Goal: Task Accomplishment & Management: Manage account settings

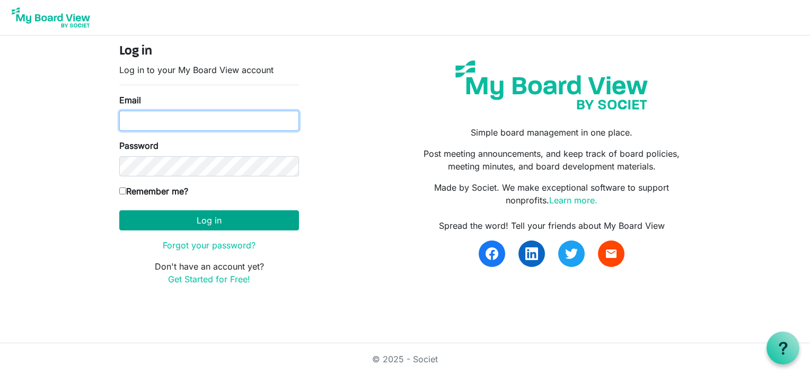
type input "gavin@ssf.org.uk"
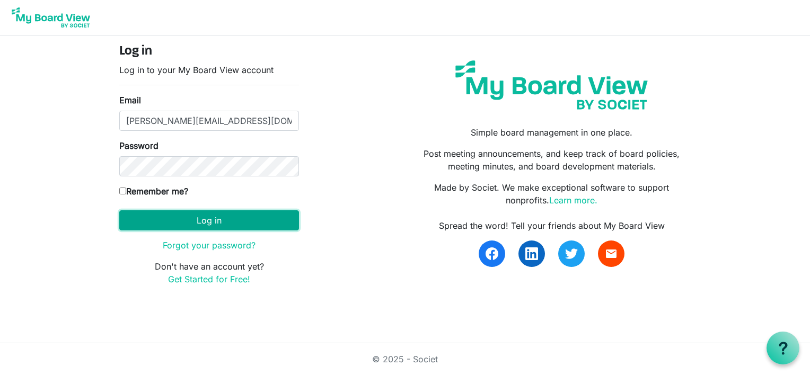
click at [229, 216] on button "Log in" at bounding box center [209, 221] width 180 height 20
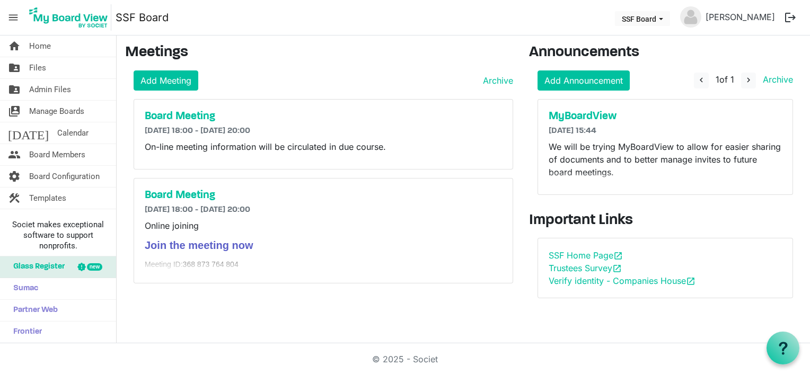
click at [17, 17] on span "menu" at bounding box center [13, 17] width 20 height 20
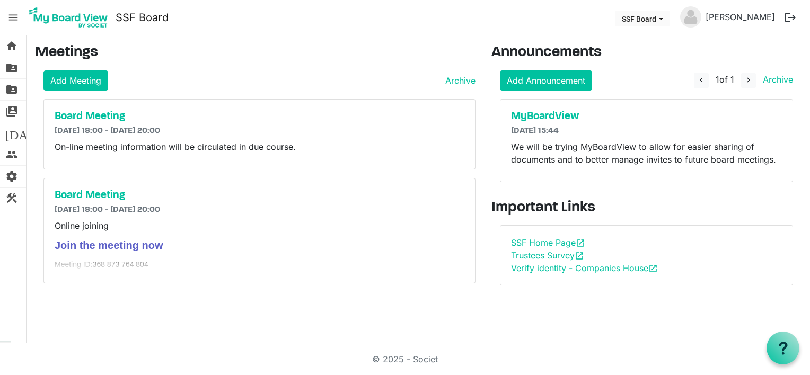
click at [17, 17] on span "menu" at bounding box center [13, 17] width 20 height 20
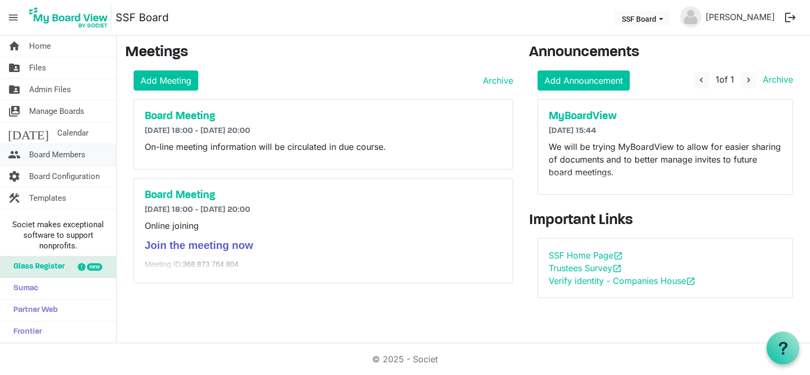
click at [61, 150] on span "Board Members" at bounding box center [57, 154] width 56 height 21
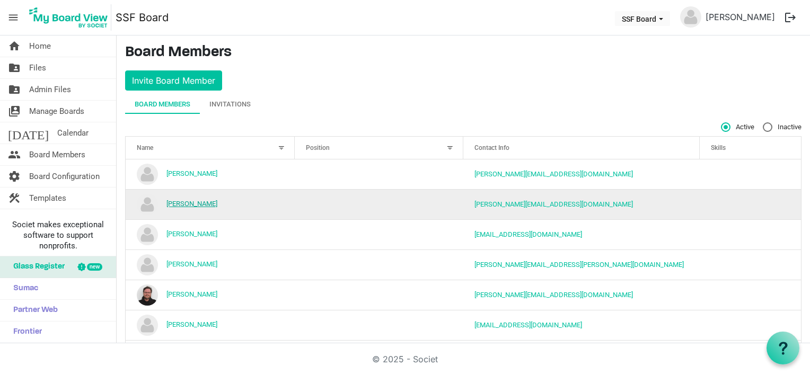
drag, startPoint x: 186, startPoint y: 202, endPoint x: 168, endPoint y: 202, distance: 18.6
click at [168, 202] on link "[PERSON_NAME]" at bounding box center [192, 204] width 51 height 8
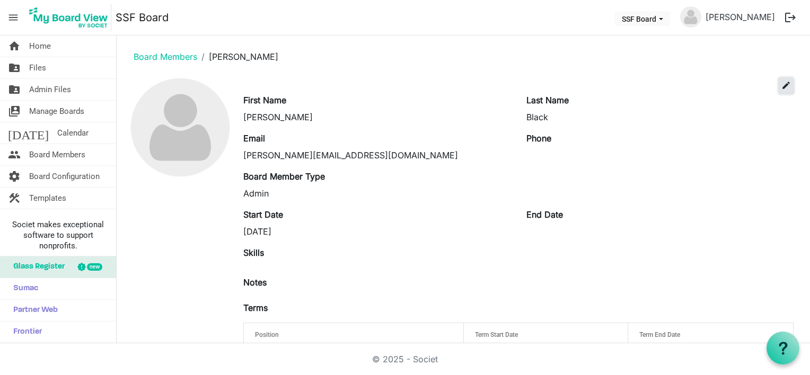
click at [782, 85] on span "edit" at bounding box center [787, 86] width 10 height 10
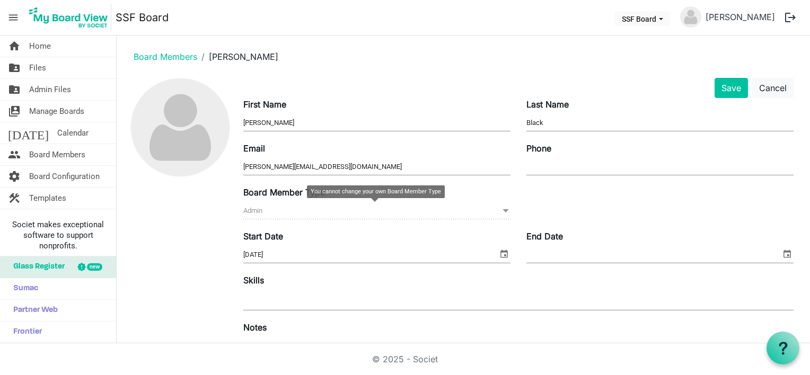
click at [504, 211] on span at bounding box center [506, 211] width 10 height 12
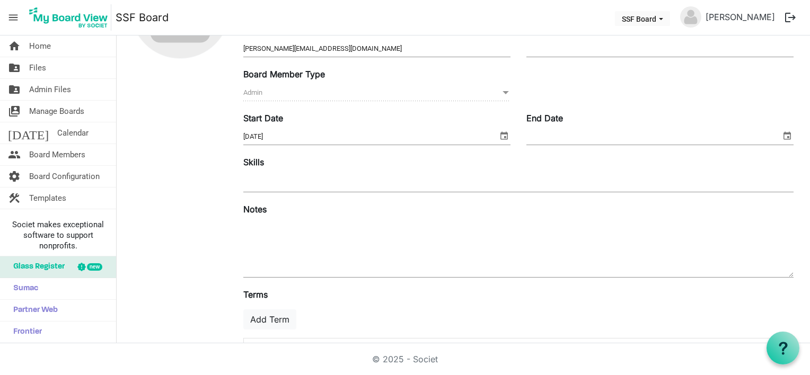
scroll to position [171, 0]
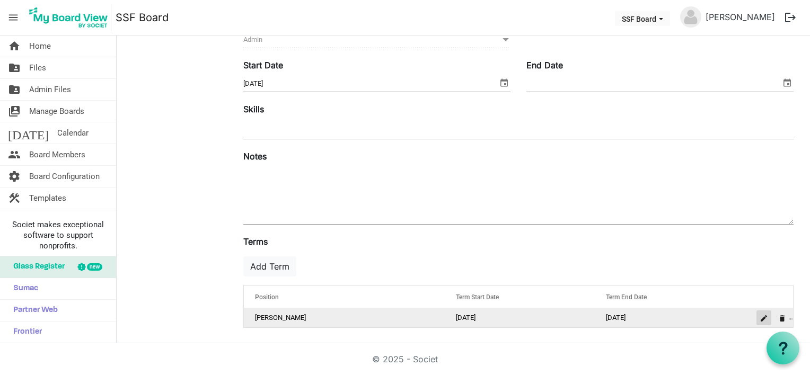
click at [761, 316] on span "is Command column column header" at bounding box center [764, 319] width 6 height 6
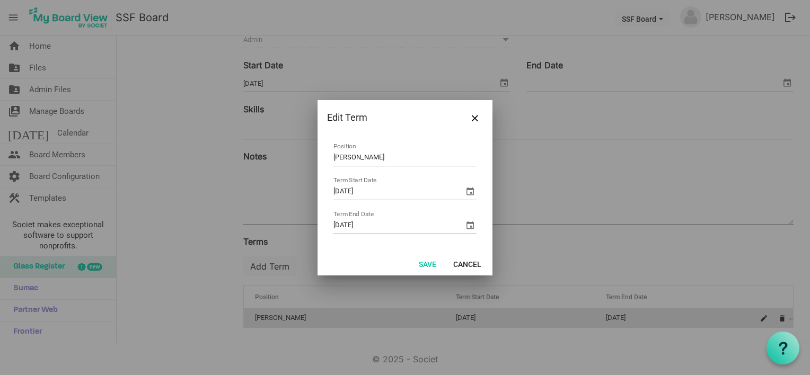
drag, startPoint x: 338, startPoint y: 159, endPoint x: 292, endPoint y: 155, distance: 46.9
click at [292, 155] on div "Edit Term Lackey Position 01/09/2024 Term Start Date 14/03/2025 Term End Date S…" at bounding box center [405, 187] width 810 height 375
type input "S"
type input "Employee"
click at [429, 260] on button "Save" at bounding box center [427, 264] width 31 height 15
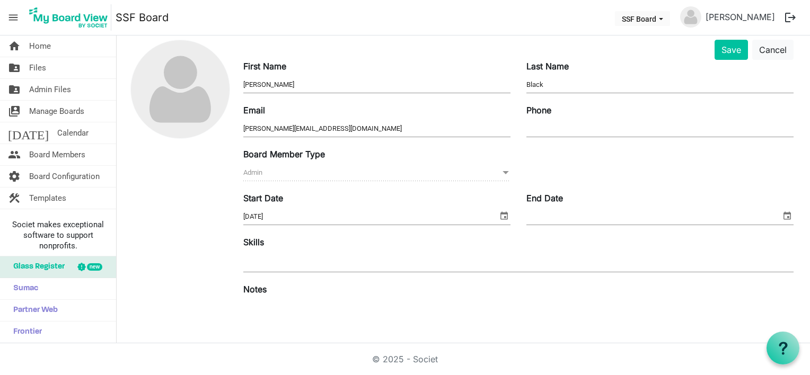
scroll to position [0, 0]
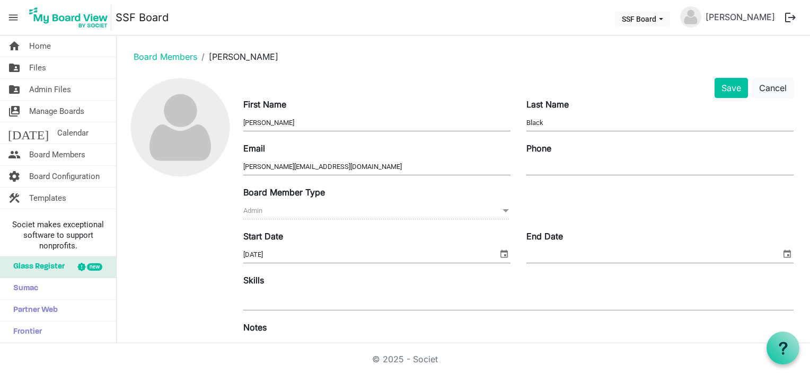
click at [13, 21] on span "menu" at bounding box center [13, 17] width 20 height 20
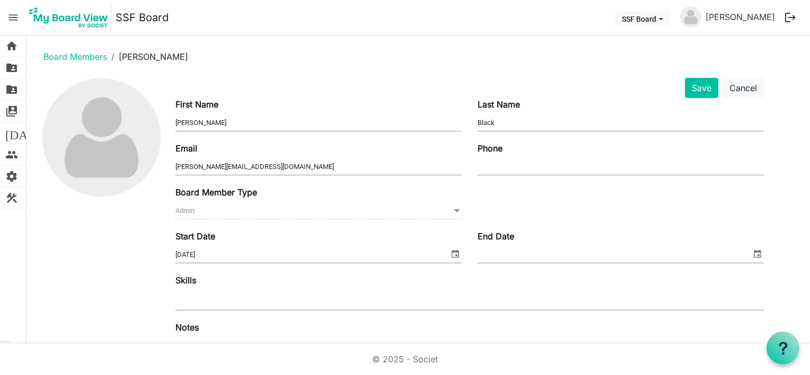
click at [13, 21] on span "menu" at bounding box center [13, 17] width 20 height 20
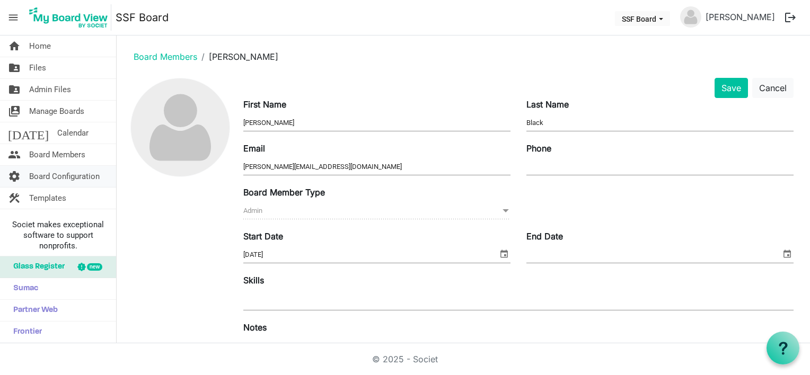
click at [72, 173] on span "Board Configuration" at bounding box center [64, 176] width 71 height 21
click at [727, 89] on button "Save" at bounding box center [731, 88] width 33 height 20
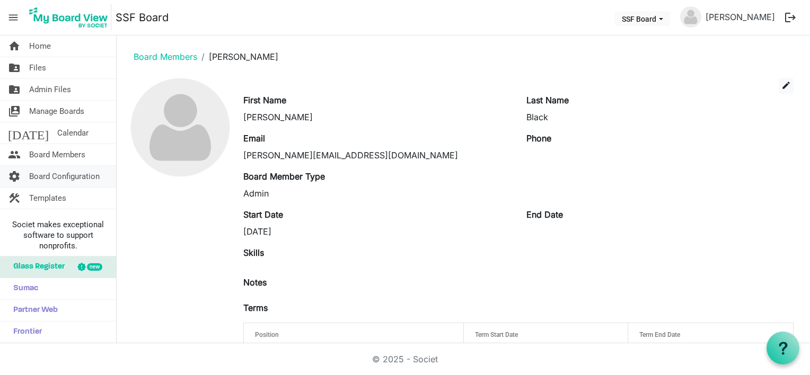
click at [64, 176] on span "Board Configuration" at bounding box center [64, 176] width 71 height 21
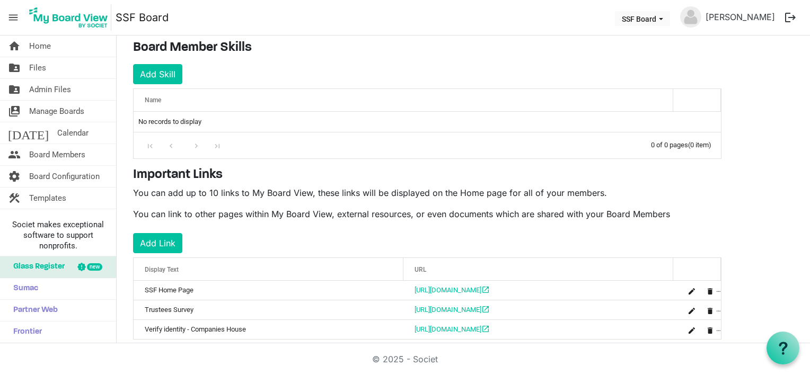
scroll to position [172, 0]
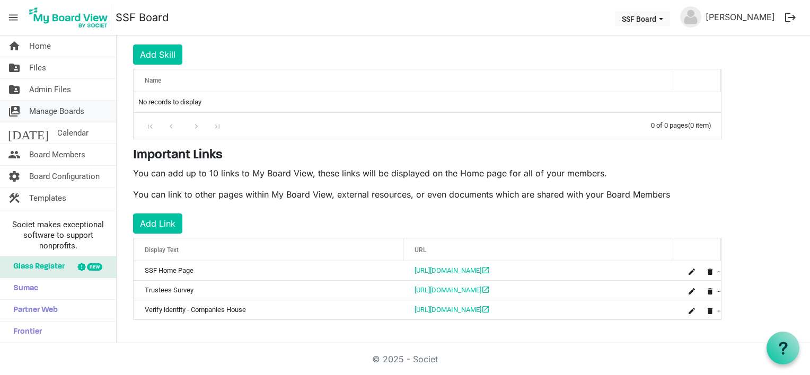
click at [45, 107] on span "Manage Boards" at bounding box center [56, 111] width 55 height 21
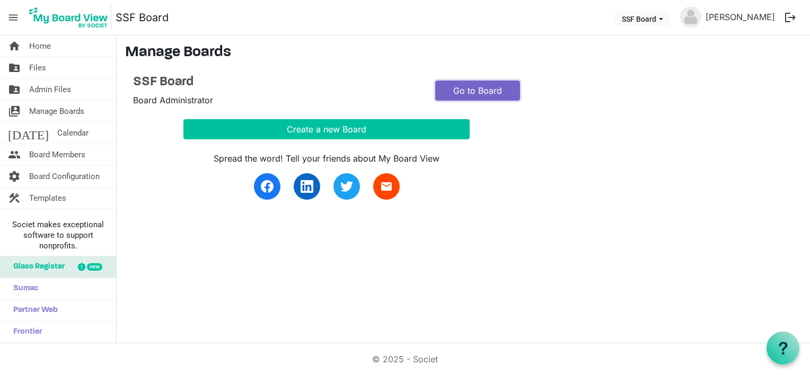
click at [477, 92] on link "Go to Board" at bounding box center [477, 91] width 85 height 20
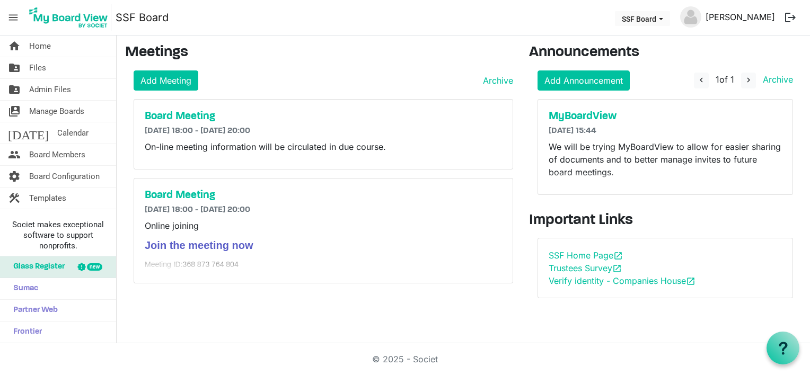
click at [761, 21] on link "[PERSON_NAME]" at bounding box center [741, 16] width 78 height 21
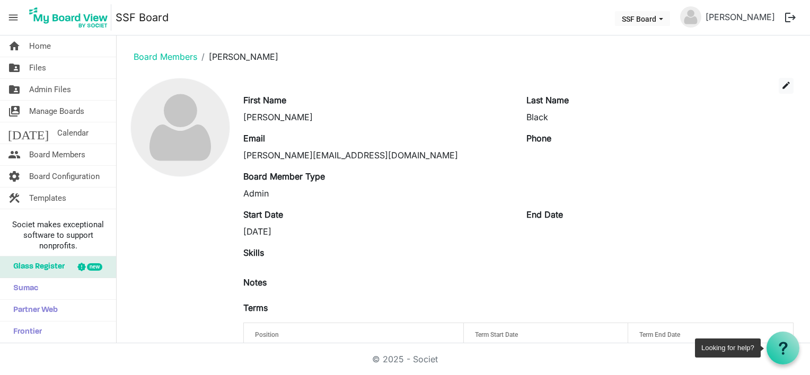
click at [785, 350] on icon at bounding box center [783, 348] width 13 height 13
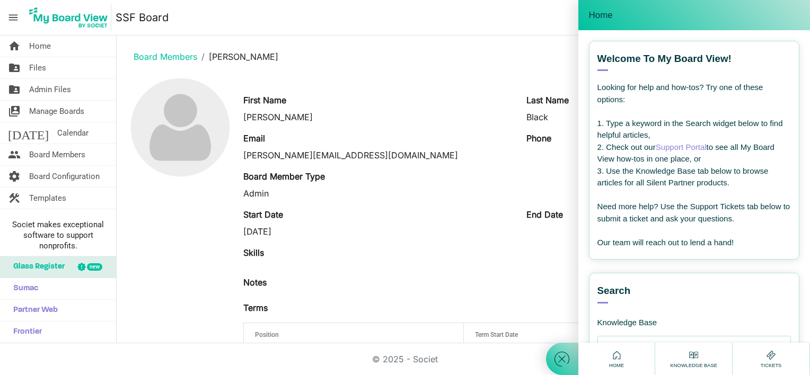
click at [677, 146] on link "Support Portal" at bounding box center [681, 147] width 51 height 9
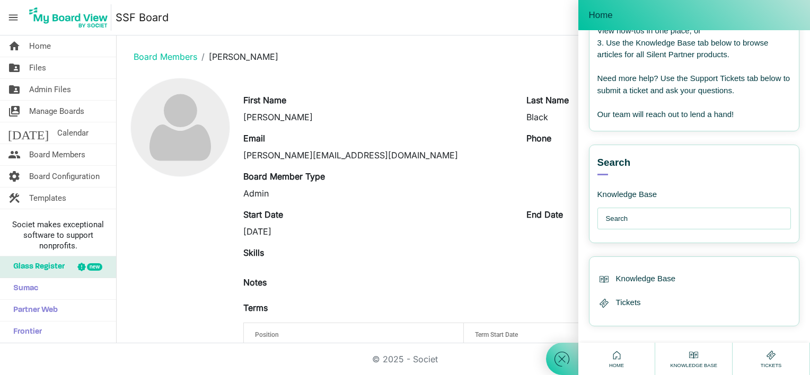
scroll to position [135, 0]
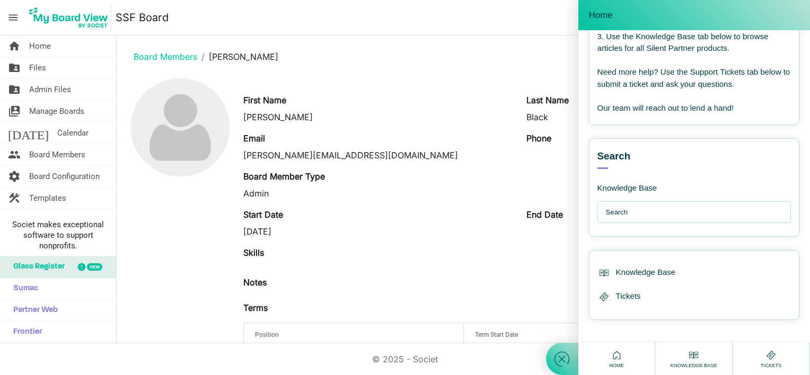
click at [700, 365] on span "Knowledge Base" at bounding box center [694, 365] width 52 height 7
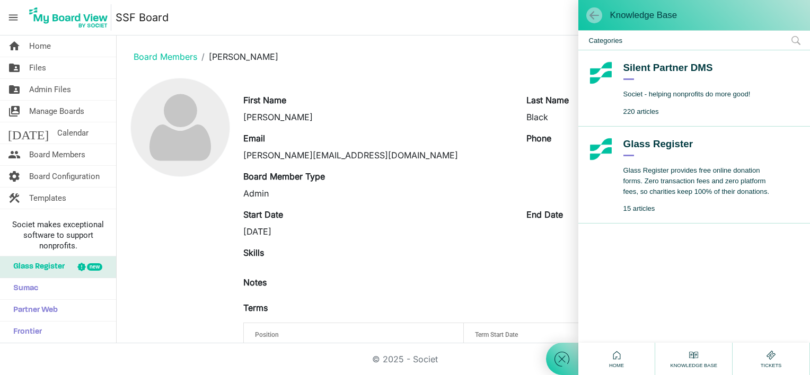
click at [592, 13] on span at bounding box center [594, 15] width 11 height 11
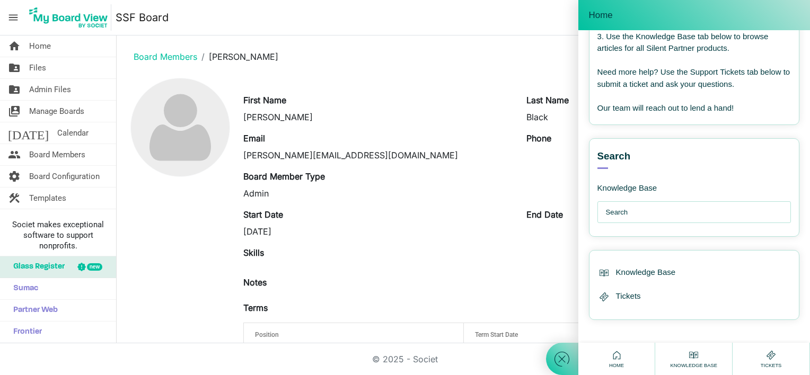
click at [561, 365] on icon at bounding box center [562, 359] width 19 height 19
